Goal: Task Accomplishment & Management: Manage account settings

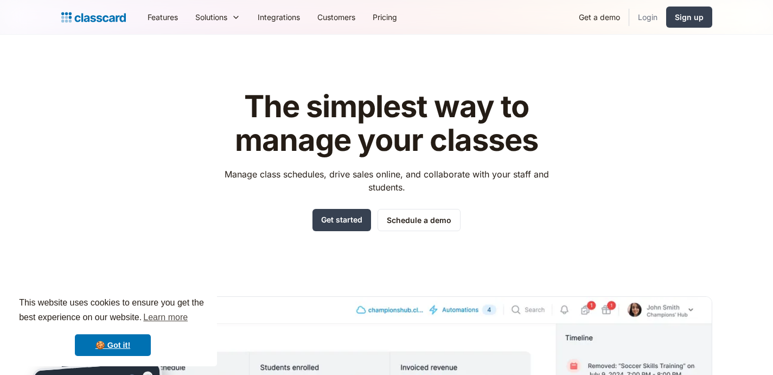
click at [649, 15] on link "Login" at bounding box center [648, 17] width 37 height 24
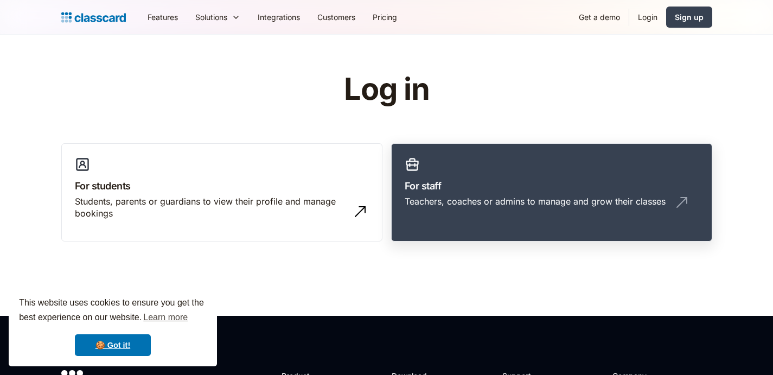
click at [504, 191] on h3 "For staff" at bounding box center [552, 186] width 294 height 15
